Goal: Task Accomplishment & Management: Manage account settings

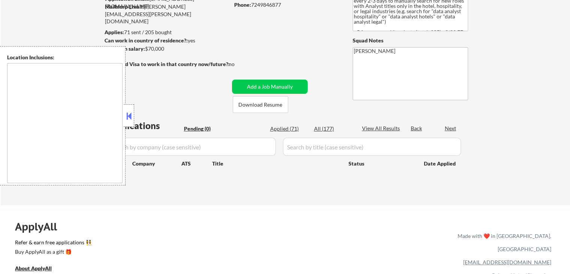
scroll to position [75, 0]
type textarea "[GEOGRAPHIC_DATA], [GEOGRAPHIC_DATA] [GEOGRAPHIC_DATA], [GEOGRAPHIC_DATA] [GEOG…"
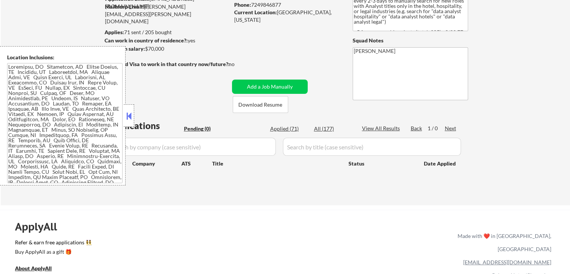
click at [130, 112] on button at bounding box center [129, 115] width 8 height 11
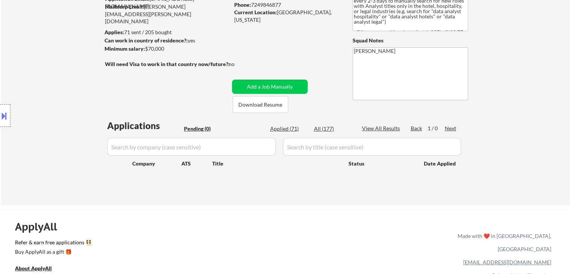
click at [138, 108] on div "← Return to /applysquad Mailslurp Inbox Job Search Builder [PERSON_NAME] User E…" at bounding box center [286, 77] width 374 height 244
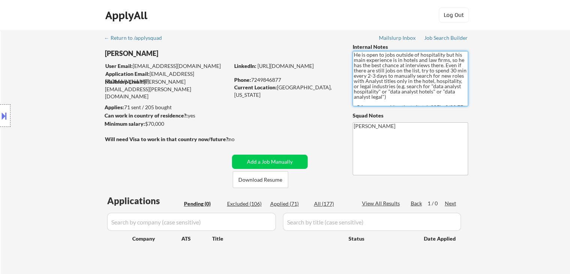
drag, startPoint x: 363, startPoint y: 76, endPoint x: 464, endPoint y: 77, distance: 101.6
click at [464, 77] on textarea "He is open to jobs outside of hospitality but his main experience is in hotels …" at bounding box center [410, 78] width 115 height 55
click at [388, 87] on textarea "He is open to jobs outside of hospitality but his main experience is in hotels …" at bounding box center [410, 78] width 115 height 55
click at [277, 203] on div "Applied (71)" at bounding box center [288, 203] width 37 height 7
select select ""applied""
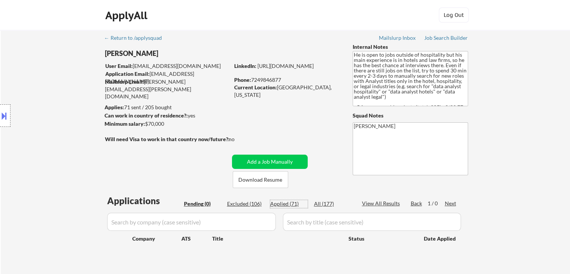
select select ""applied""
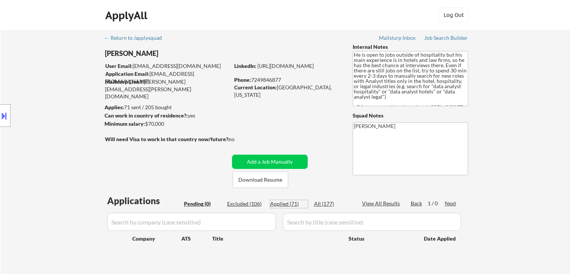
select select ""applied""
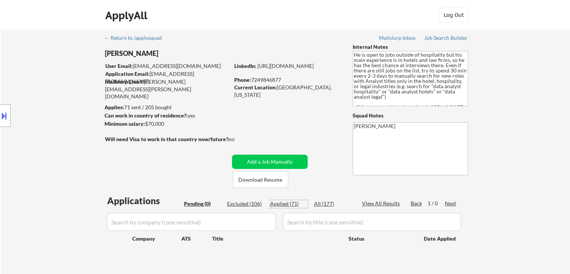
select select ""applied""
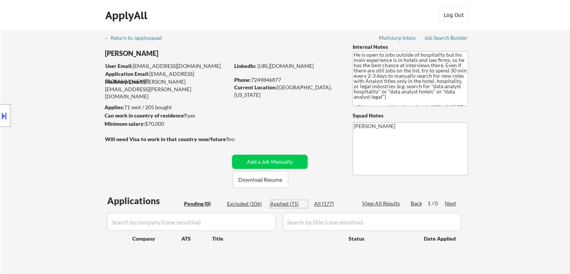
select select ""applied""
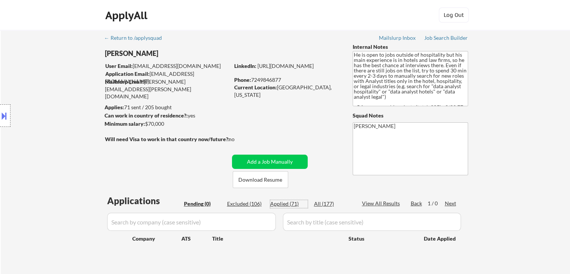
select select ""applied""
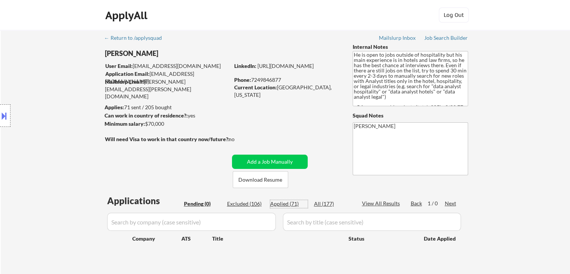
select select ""applied""
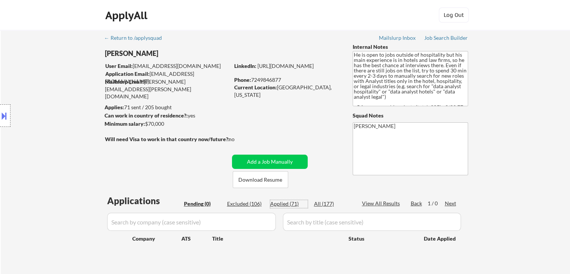
select select ""applied""
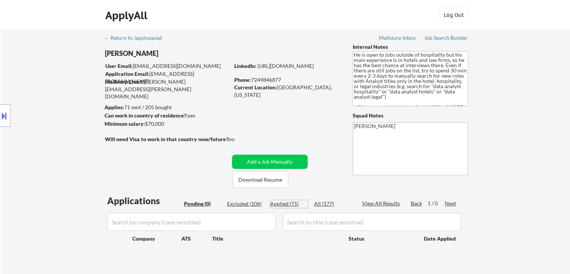
select select ""applied""
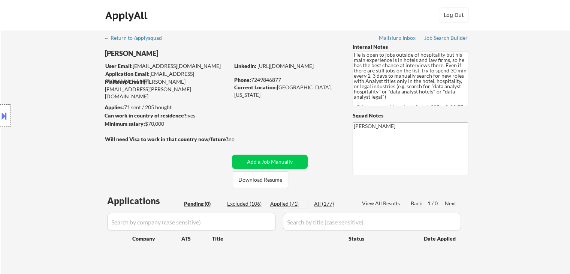
select select ""applied""
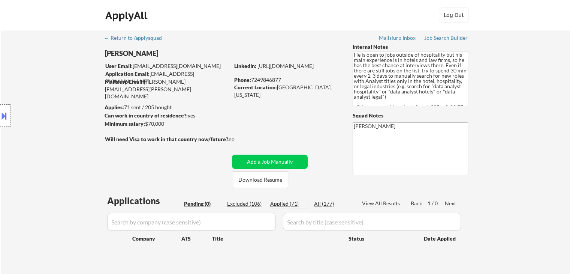
select select ""applied""
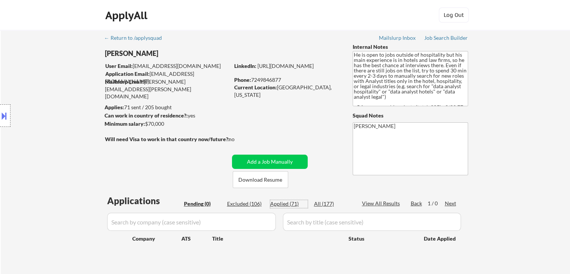
select select ""applied""
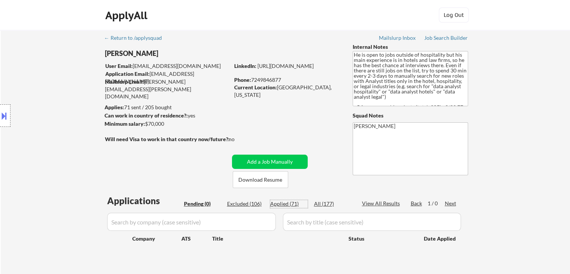
select select ""applied""
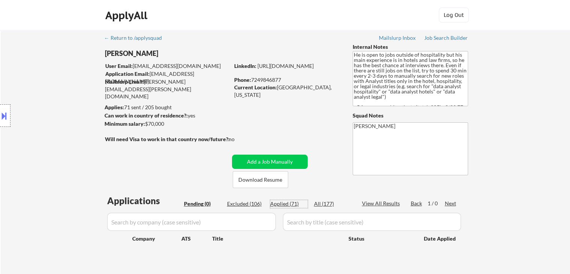
select select ""applied""
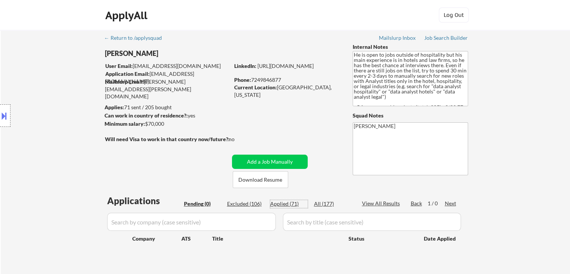
select select ""applied""
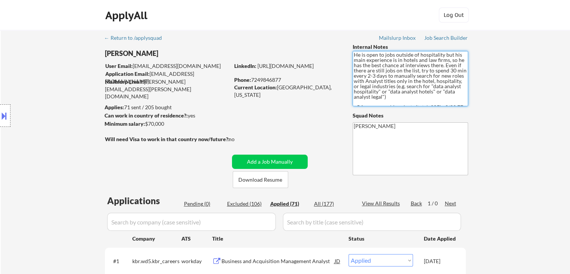
click at [420, 77] on textarea "He is open to jobs outside of hospitality but his main experience is in hotels …" at bounding box center [410, 78] width 115 height 55
drag, startPoint x: 361, startPoint y: 105, endPoint x: 352, endPoint y: 98, distance: 12.1
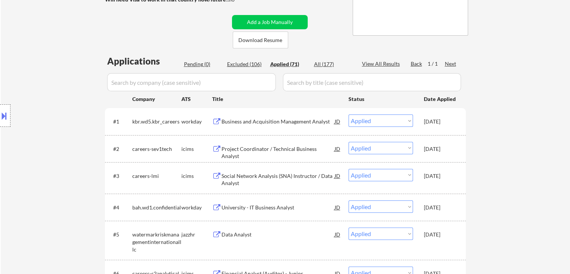
scroll to position [150, 0]
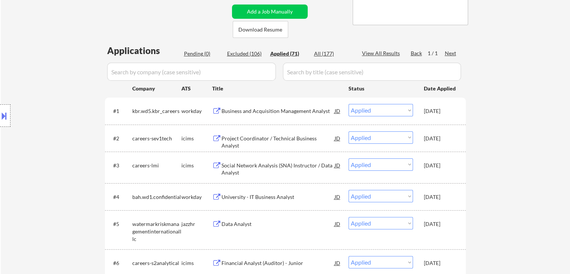
click at [193, 53] on div "Pending (0)" at bounding box center [202, 53] width 37 height 7
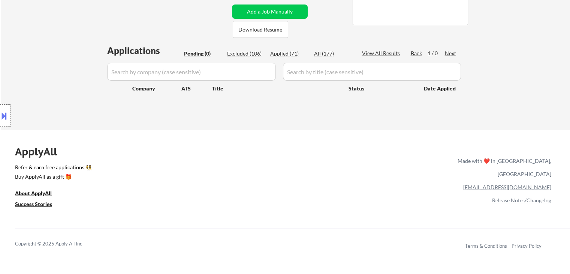
scroll to position [37, 0]
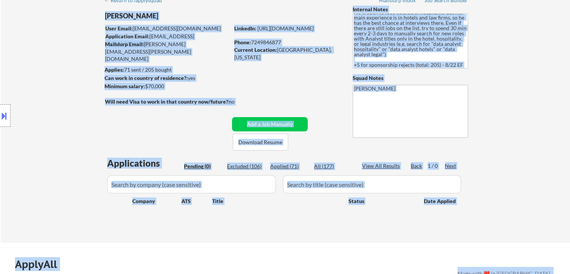
drag, startPoint x: 97, startPoint y: 105, endPoint x: 334, endPoint y: 102, distance: 236.1
click at [334, 102] on body "← Return to /applysquad Mailslurp Inbox Job Search Builder [PERSON_NAME] User E…" at bounding box center [285, 100] width 570 height 274
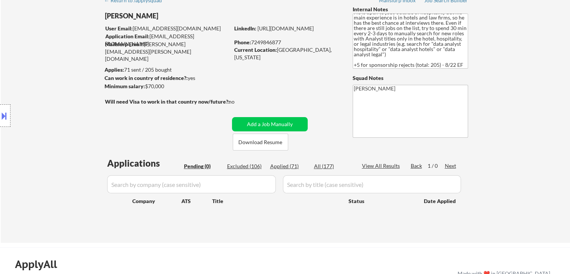
click at [294, 99] on div "← Return to /applysquad Mailslurp Inbox Job Search Builder [PERSON_NAME] User E…" at bounding box center [286, 115] width 374 height 244
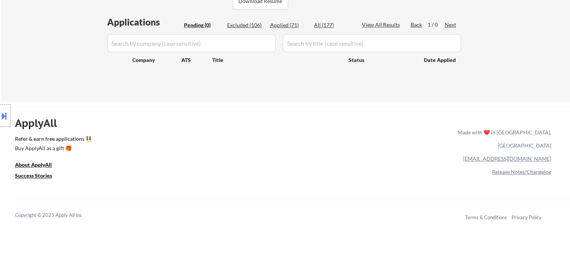
scroll to position [112, 0]
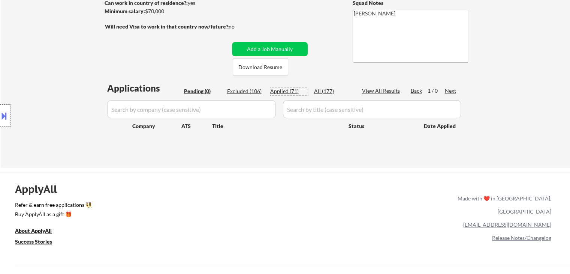
click at [278, 93] on div "Applied (71)" at bounding box center [288, 90] width 37 height 7
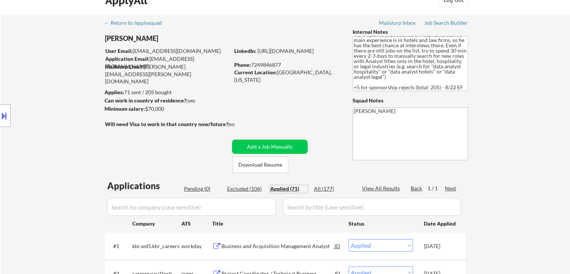
scroll to position [0, 0]
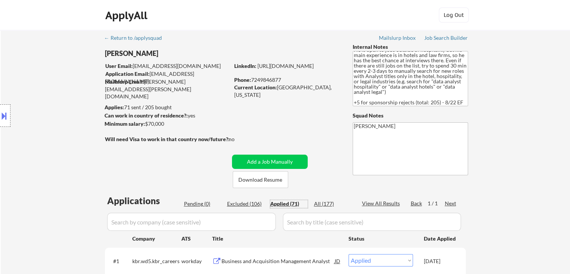
click at [49, 110] on div "Location Inclusions:" at bounding box center [67, 115] width 134 height 139
click at [24, 59] on div "Location Inclusions:" at bounding box center [67, 115] width 134 height 139
